Goal: Navigation & Orientation: Find specific page/section

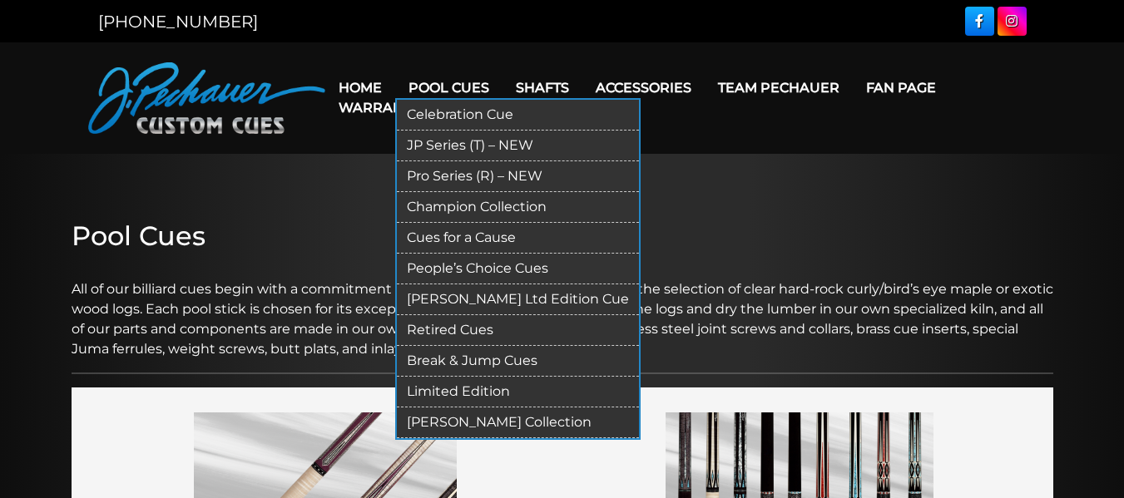
click at [462, 198] on link "Champion Collection" at bounding box center [518, 207] width 242 height 31
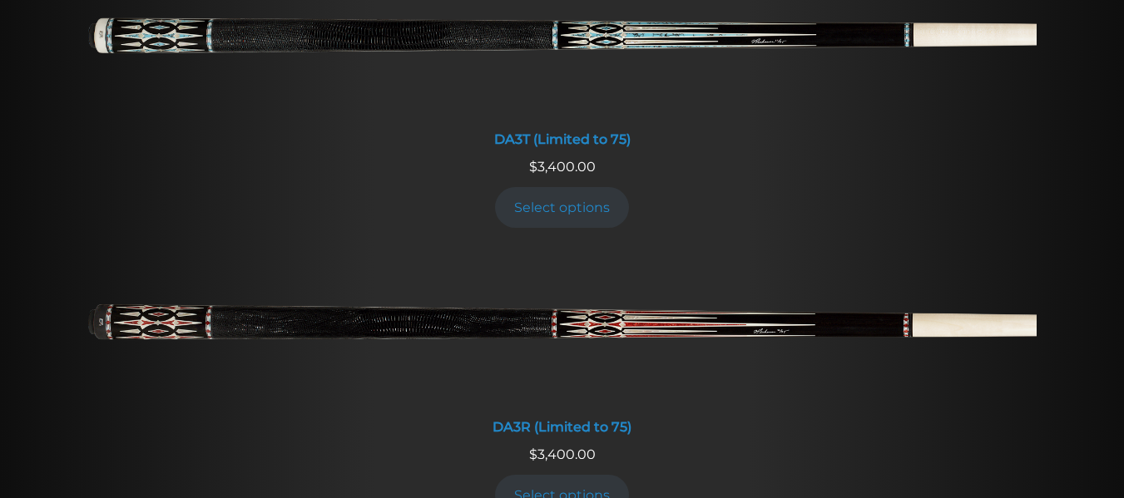
scroll to position [2737, 12]
